Goal: Transaction & Acquisition: Purchase product/service

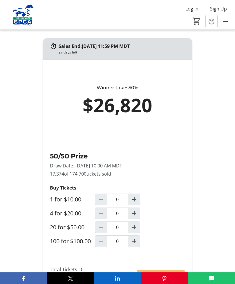
scroll to position [436, 0]
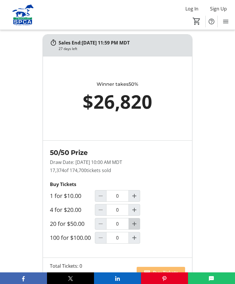
click at [135, 227] on mat-icon "Increment by one" at bounding box center [134, 223] width 7 height 7
type input "1"
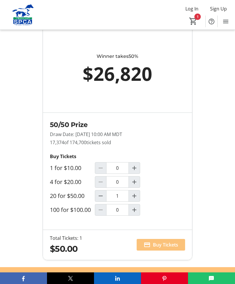
click at [163, 248] on span "Buy Tickets" at bounding box center [165, 244] width 25 height 7
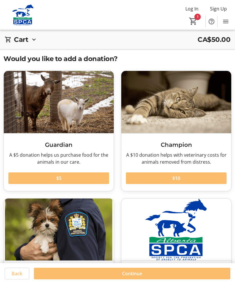
click at [179, 176] on span "$10" at bounding box center [177, 178] width 8 height 7
click at [175, 176] on span "$10" at bounding box center [177, 178] width 8 height 7
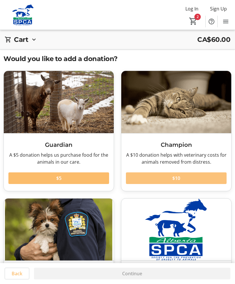
type input "2"
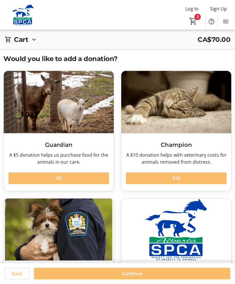
click at [137, 271] on span "Continue" at bounding box center [132, 273] width 20 height 7
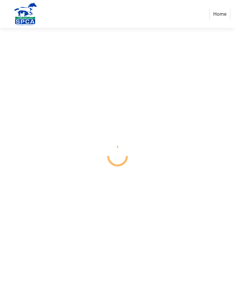
select select "CA"
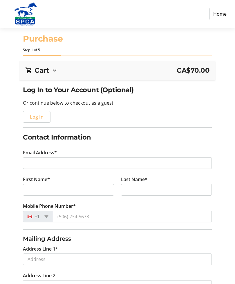
click at [54, 70] on mat-icon at bounding box center [54, 70] width 7 height 7
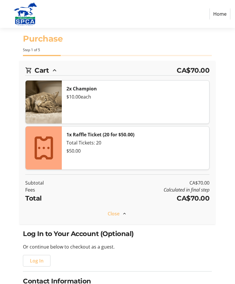
click at [79, 95] on div "$10.00 each" at bounding box center [136, 96] width 138 height 7
click at [41, 102] on img at bounding box center [44, 101] width 36 height 43
click at [174, 112] on div "2x Champion $10.00 each" at bounding box center [136, 101] width 148 height 43
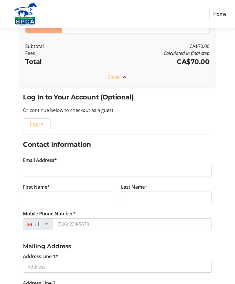
scroll to position [137, 0]
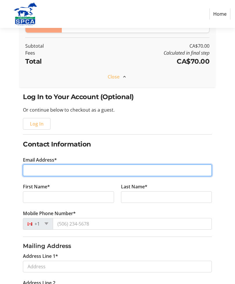
click at [57, 168] on input "Email Address*" at bounding box center [117, 171] width 189 height 12
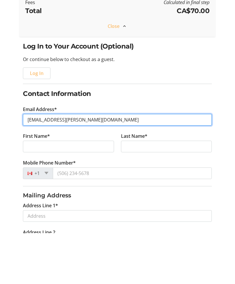
type input "[EMAIL_ADDRESS][PERSON_NAME][DOMAIN_NAME]"
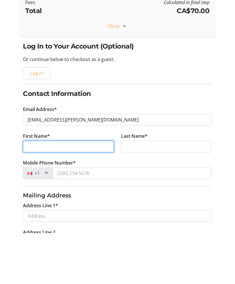
click at [70, 191] on input "First Name*" at bounding box center [68, 197] width 91 height 12
type input "[PERSON_NAME]"
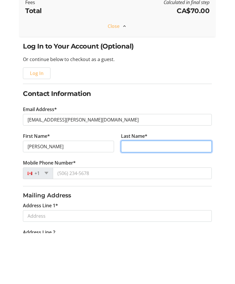
click at [158, 191] on input "Last Name*" at bounding box center [166, 197] width 91 height 12
type input "Scarrett"
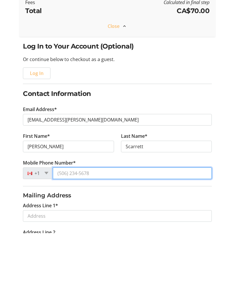
click at [100, 218] on input "Mobile Phone Number*" at bounding box center [132, 224] width 159 height 12
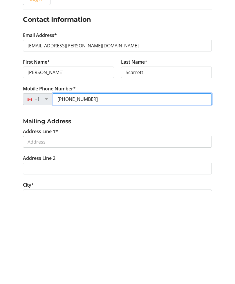
scroll to position [181, 0]
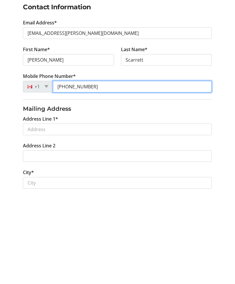
type input "[PHONE_NUMBER]"
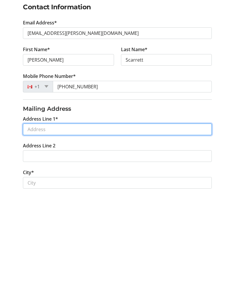
click at [73, 216] on input "Address Line 1*" at bounding box center [117, 222] width 189 height 12
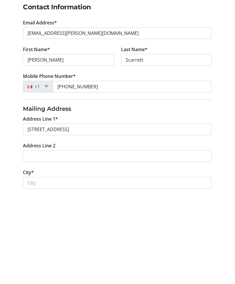
scroll to position [274, 0]
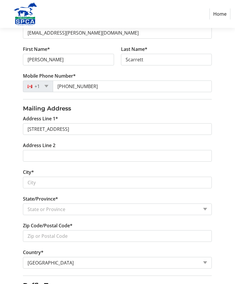
type input "[STREET_ADDRESS]"
type input "[GEOGRAPHIC_DATA]"
select select "AB"
type input "T5C 3R4"
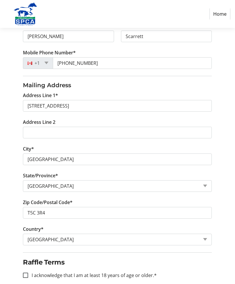
scroll to position [313, 0]
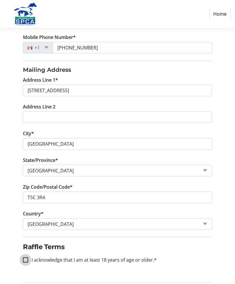
click at [27, 260] on input "I acknowledge that I am at least 18 years of age or older.*" at bounding box center [25, 259] width 5 height 5
checkbox input "true"
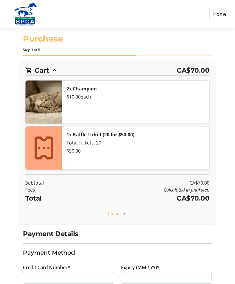
scroll to position [67, 0]
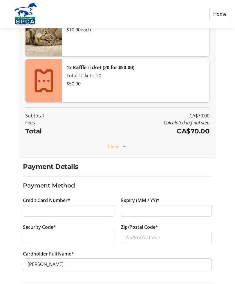
click at [54, 206] on div at bounding box center [68, 211] width 91 height 12
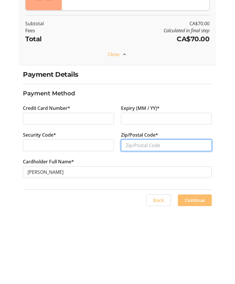
click at [160, 213] on input "Zip/Postal Code*" at bounding box center [166, 219] width 91 height 12
type input "T5C 3R4"
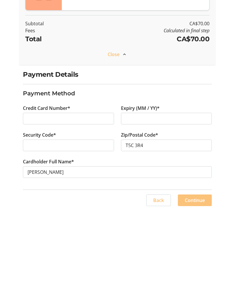
click at [195, 270] on span "Continue" at bounding box center [195, 273] width 20 height 7
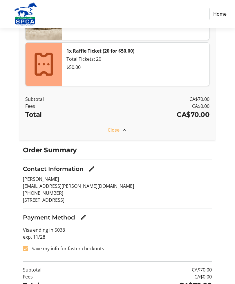
scroll to position [102, 0]
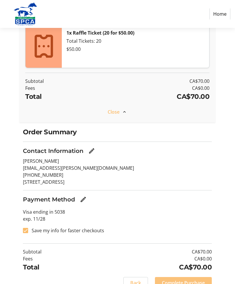
click at [182, 284] on span "Complete Purchase" at bounding box center [183, 282] width 43 height 7
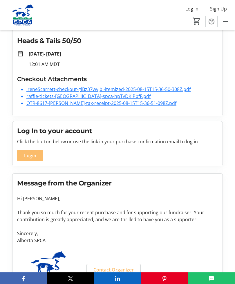
scroll to position [69, 0]
